Goal: Find specific page/section: Find specific page/section

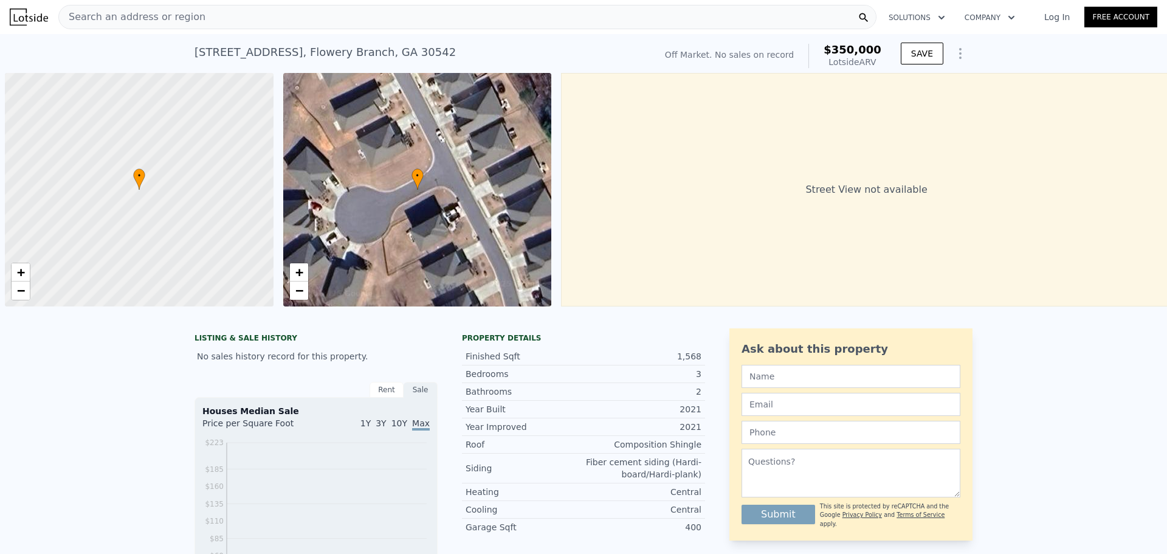
scroll to position [0, 5]
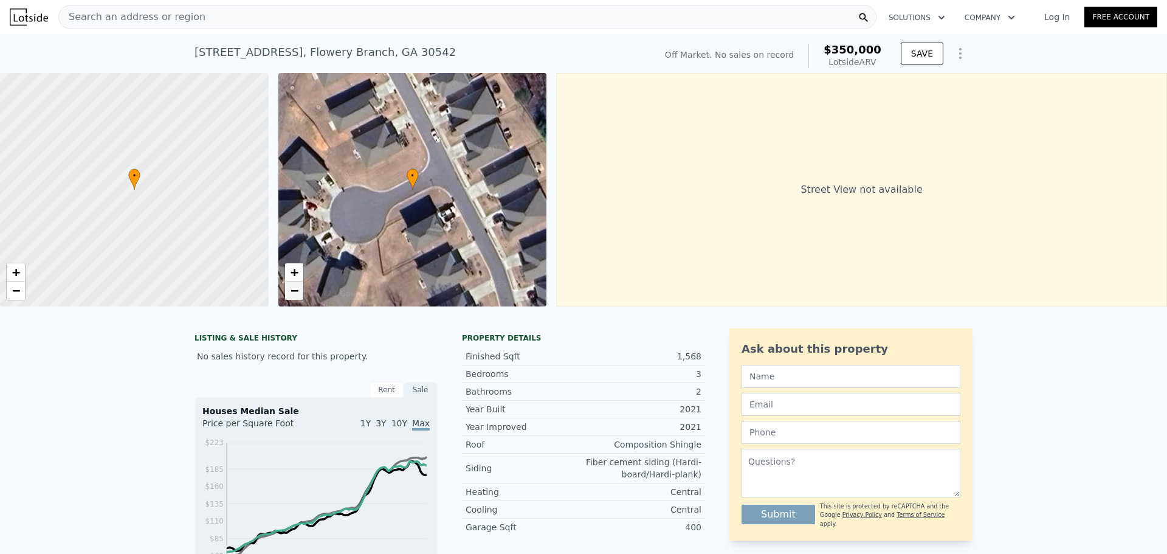
click at [298, 293] on span "−" at bounding box center [294, 290] width 8 height 15
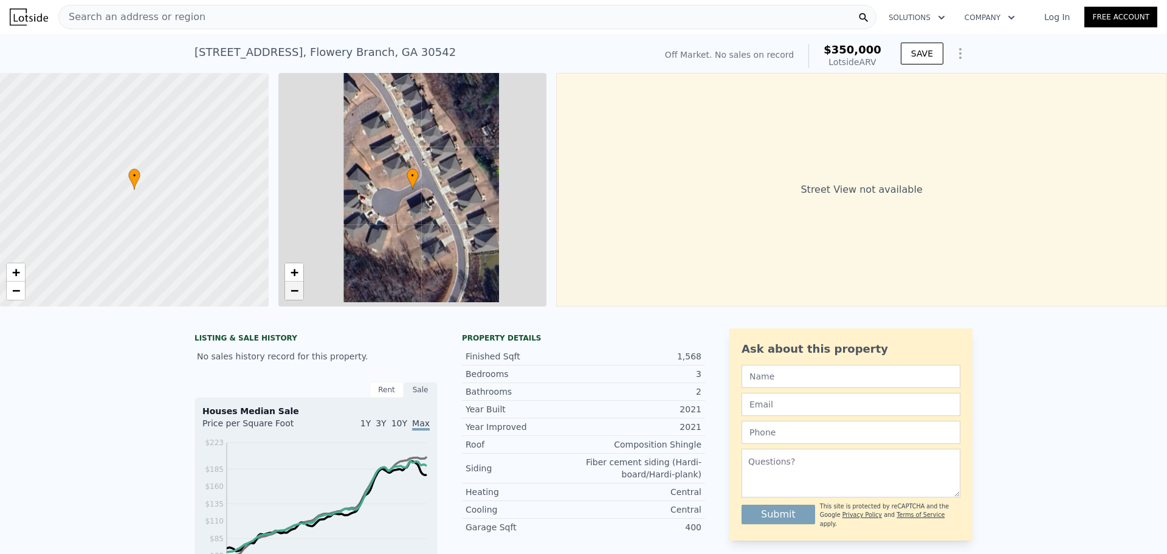
click at [298, 293] on span "−" at bounding box center [294, 290] width 8 height 15
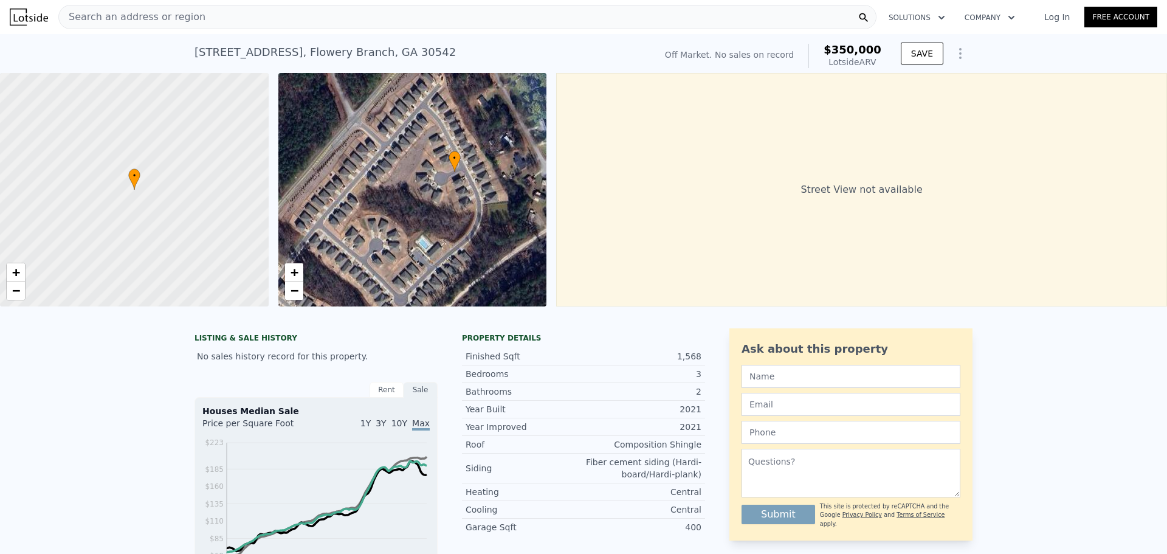
drag, startPoint x: 374, startPoint y: 225, endPoint x: 415, endPoint y: 211, distance: 42.5
click at [417, 207] on div "• + −" at bounding box center [412, 189] width 269 height 233
click at [292, 292] on span "−" at bounding box center [294, 290] width 8 height 15
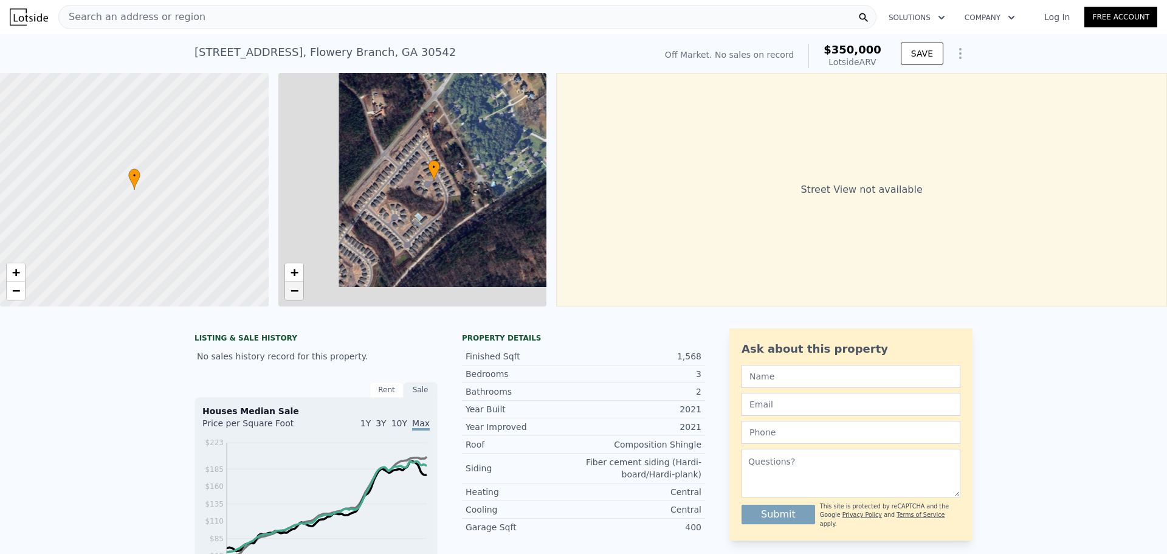
click at [292, 292] on span "−" at bounding box center [294, 290] width 8 height 15
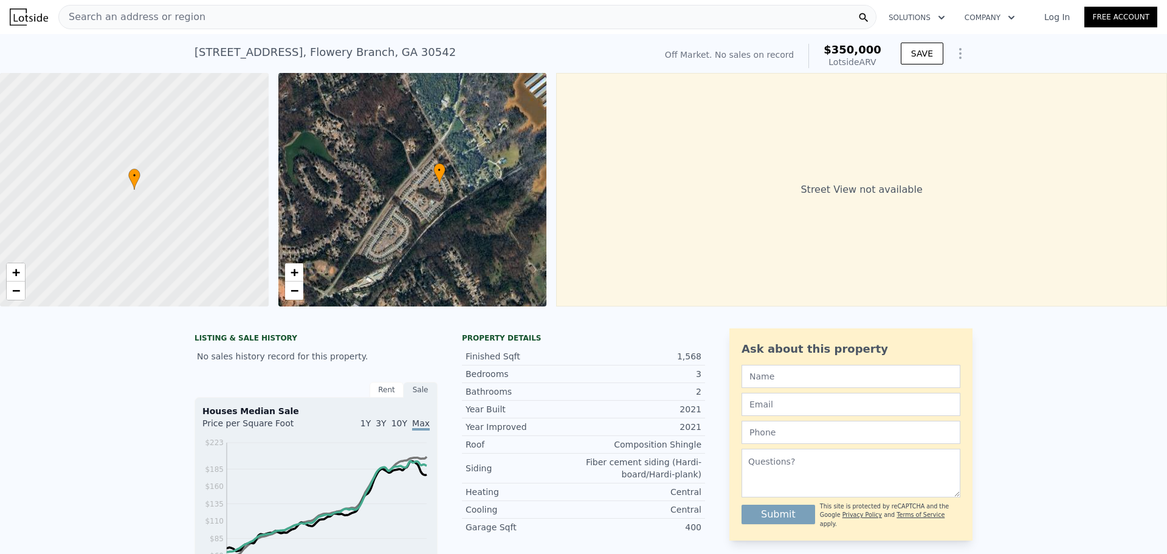
drag, startPoint x: 369, startPoint y: 243, endPoint x: 387, endPoint y: 242, distance: 18.3
click at [387, 242] on div "• + −" at bounding box center [412, 189] width 269 height 233
click at [299, 270] on link "+" at bounding box center [294, 272] width 18 height 18
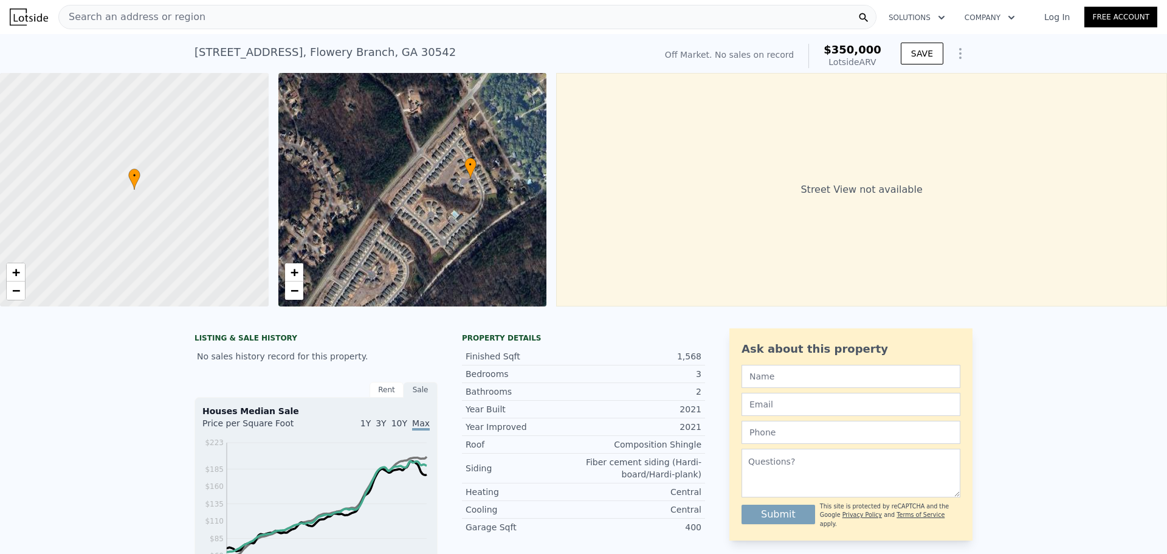
click at [334, 21] on div "Search an address or region" at bounding box center [467, 17] width 818 height 24
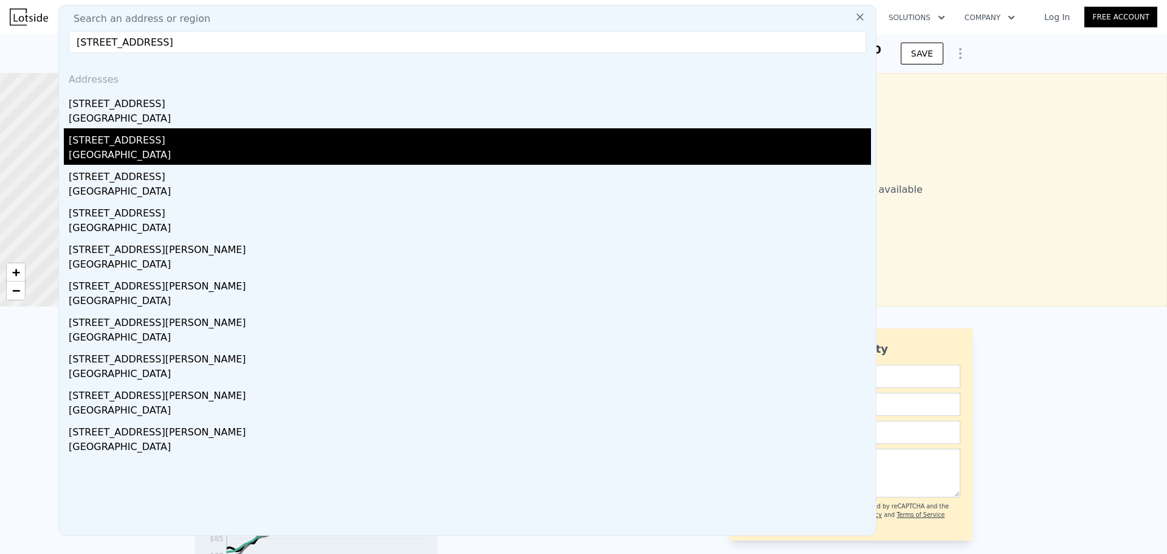
type input "[STREET_ADDRESS]"
click at [179, 151] on div "[GEOGRAPHIC_DATA]" at bounding box center [470, 156] width 802 height 17
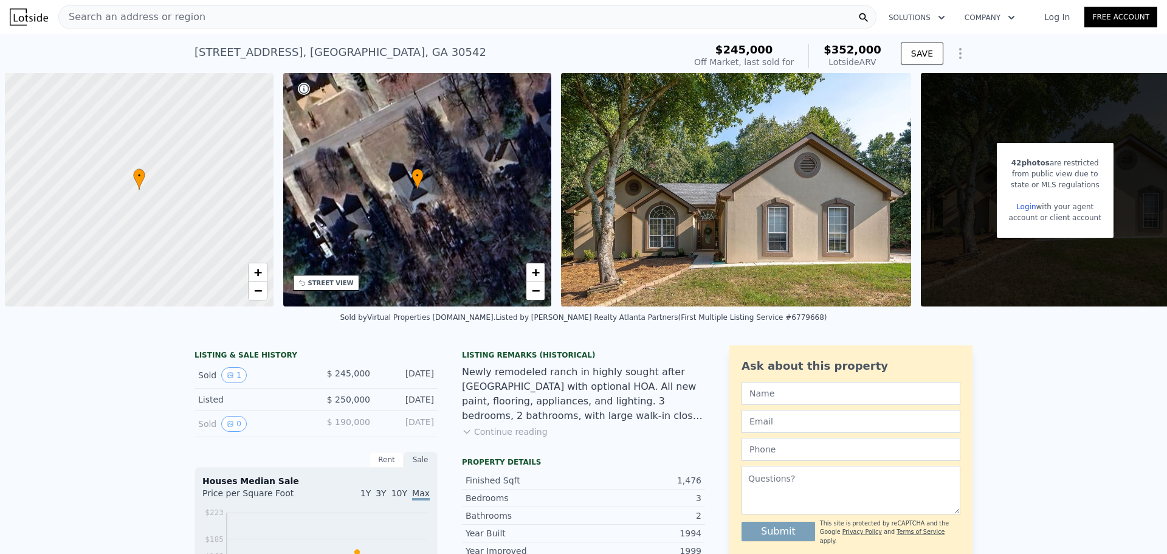
scroll to position [0, 36]
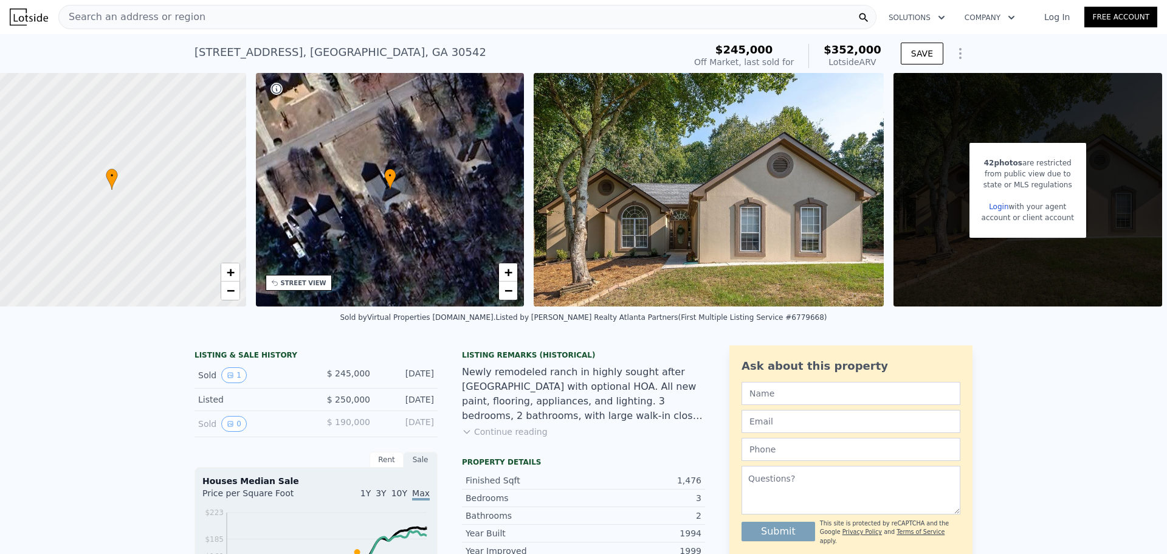
click at [277, 275] on div "STREET VIEW" at bounding box center [299, 283] width 66 height 16
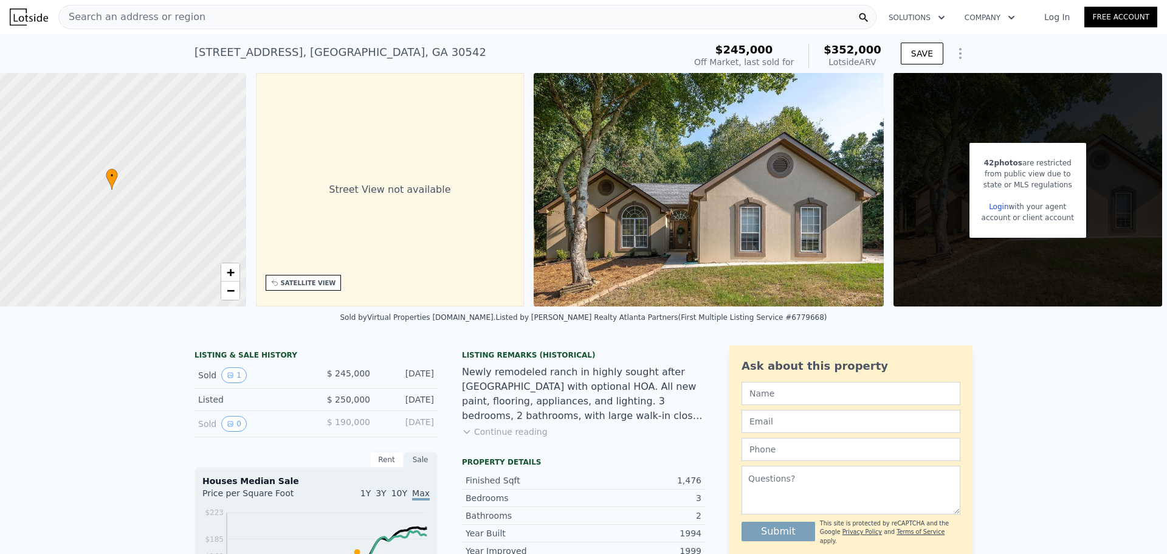
click at [359, 8] on div "Search an address or region" at bounding box center [467, 17] width 818 height 24
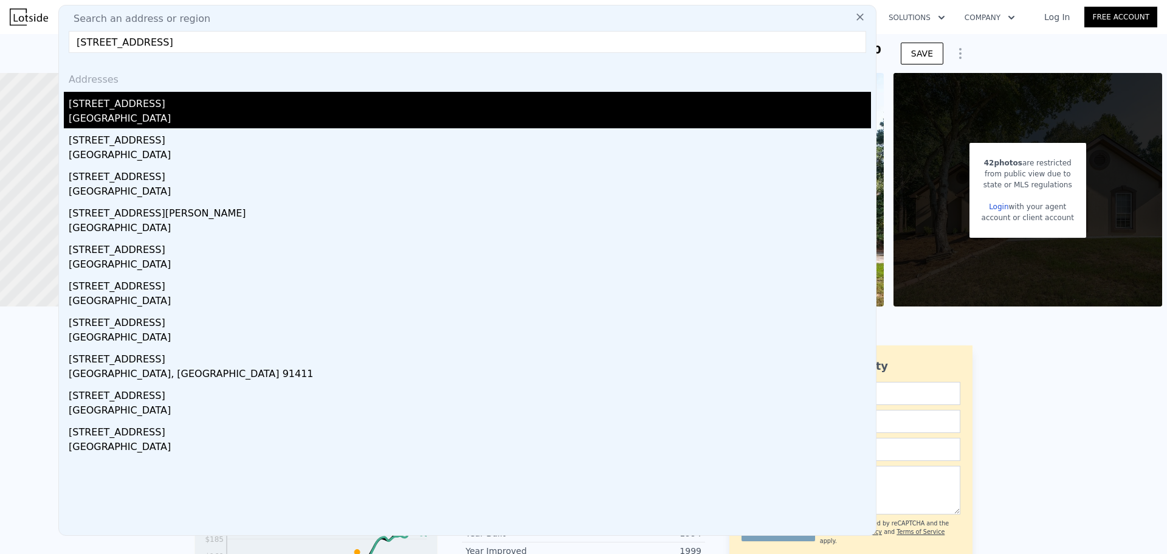
type input "[STREET_ADDRESS]"
click at [188, 105] on div "[STREET_ADDRESS]" at bounding box center [470, 101] width 802 height 19
